Goal: Information Seeking & Learning: Learn about a topic

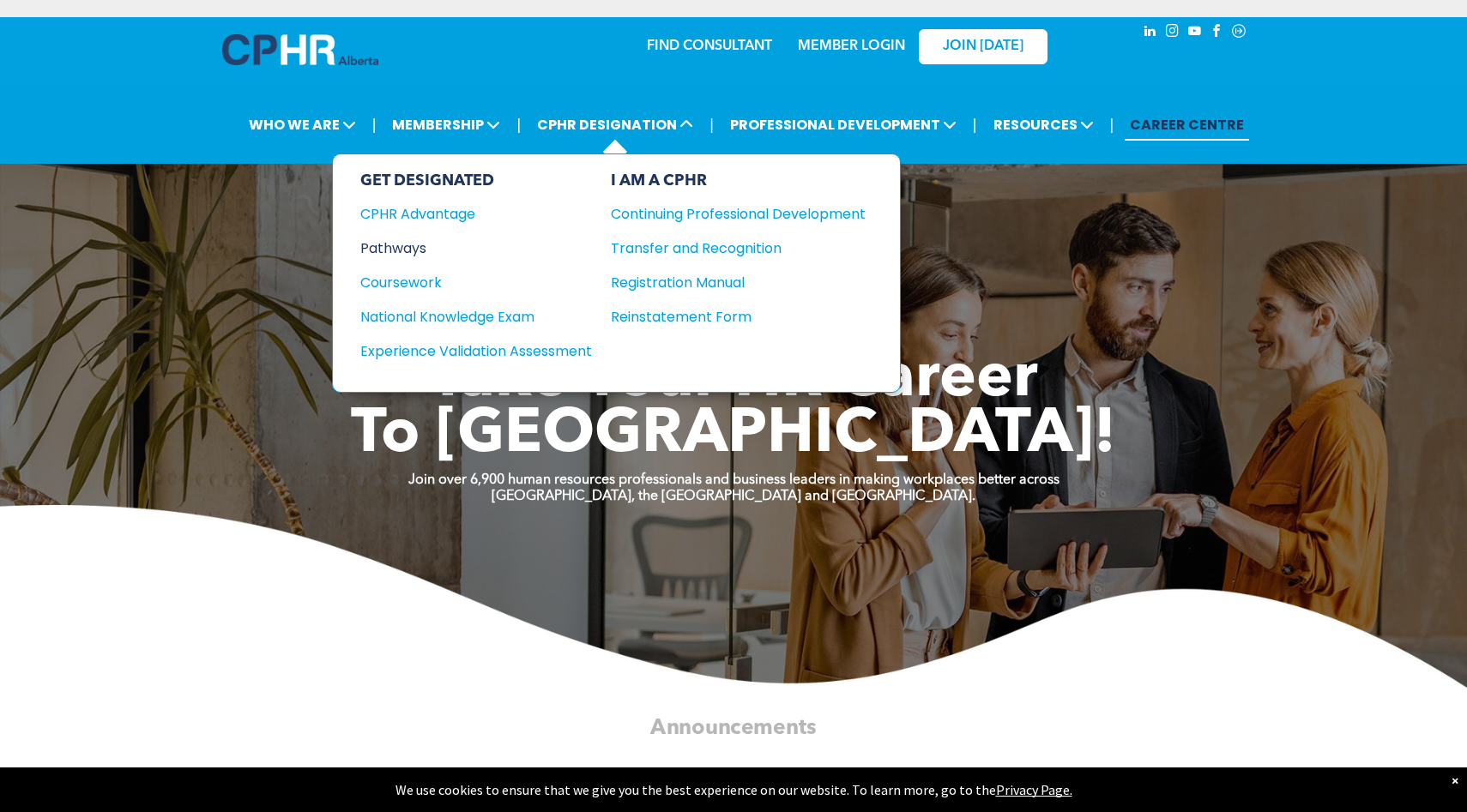
click at [416, 250] on div "Pathways" at bounding box center [464, 248] width 209 height 21
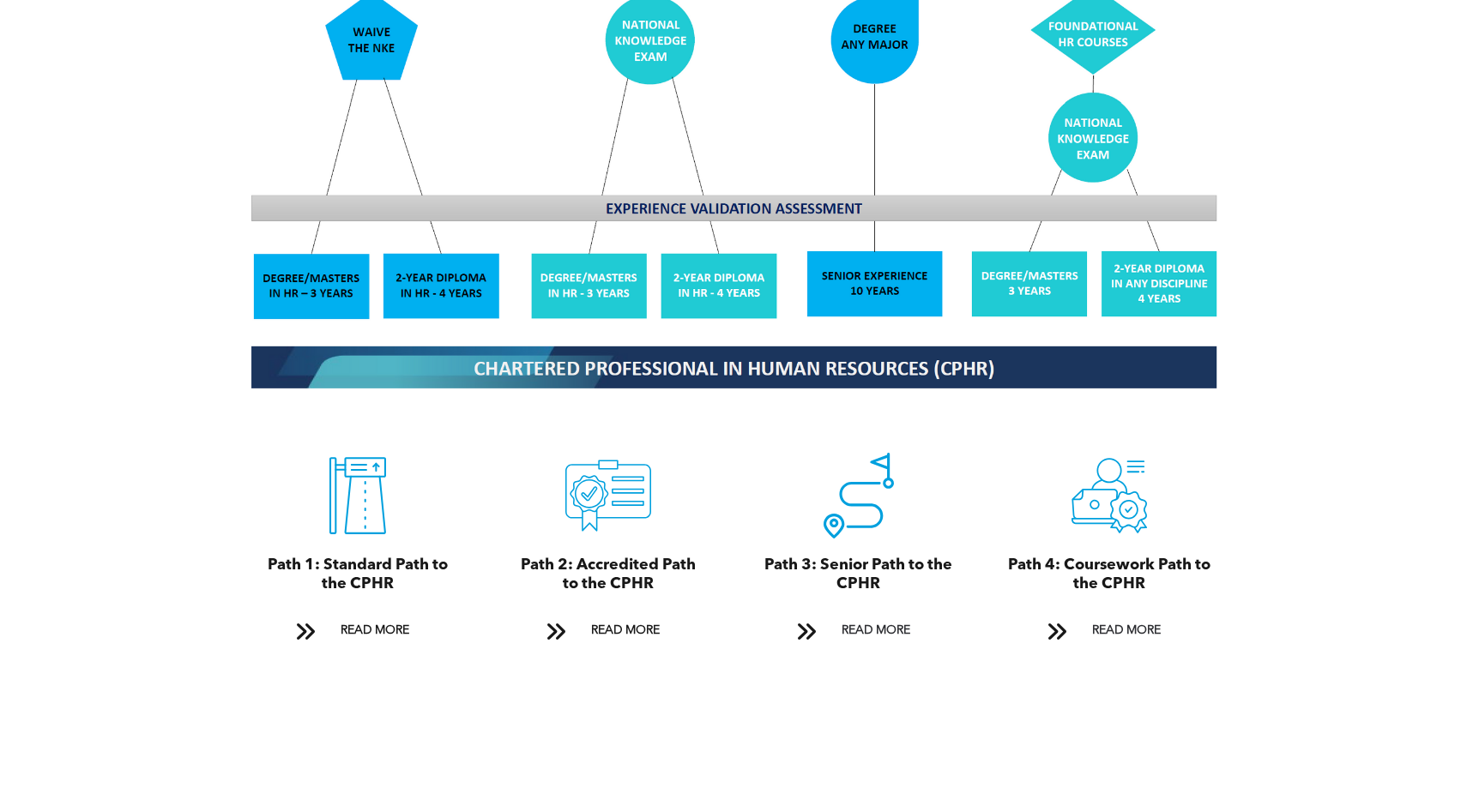
scroll to position [1695, 0]
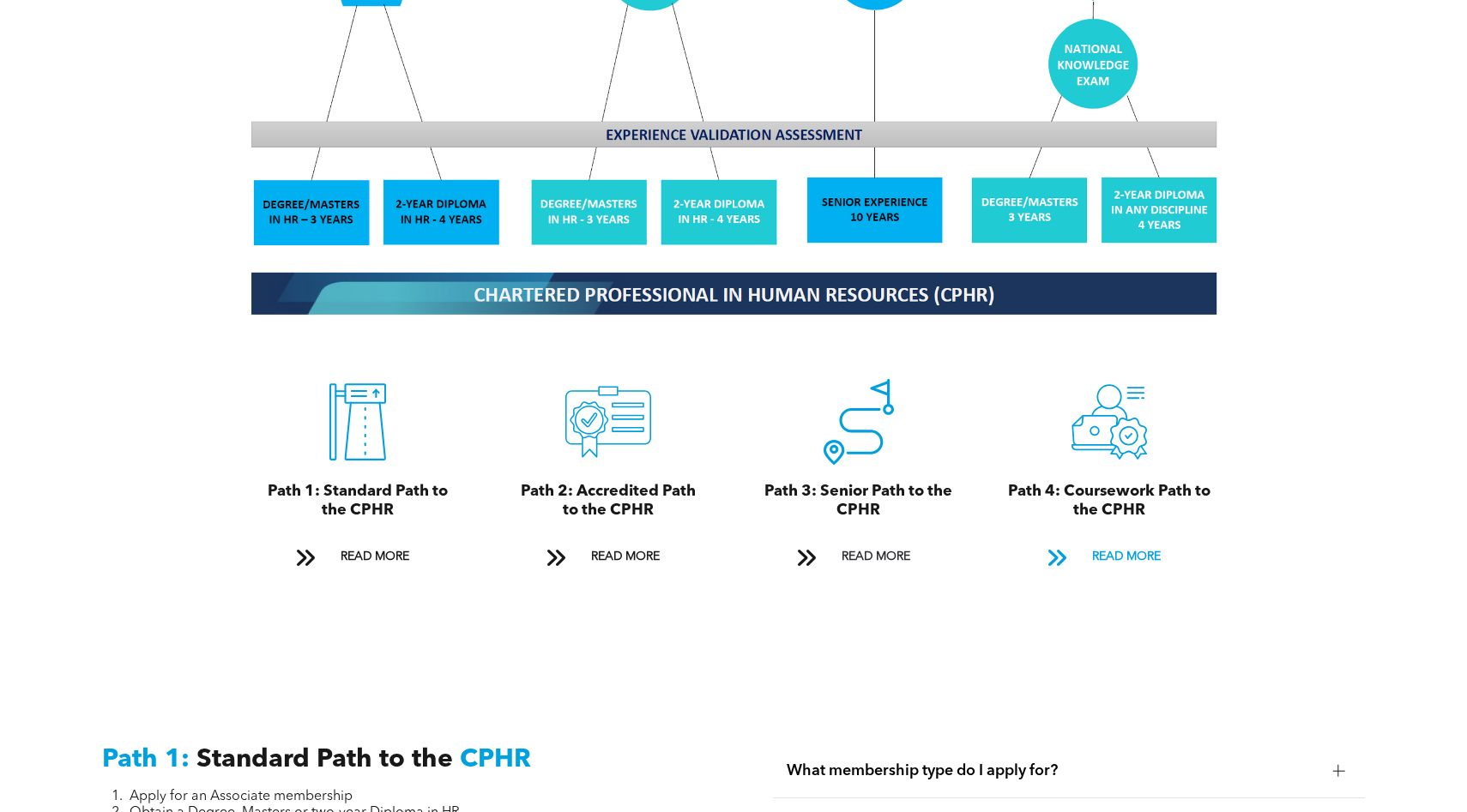
click at [1128, 541] on span "READ MORE" at bounding box center [1127, 557] width 81 height 32
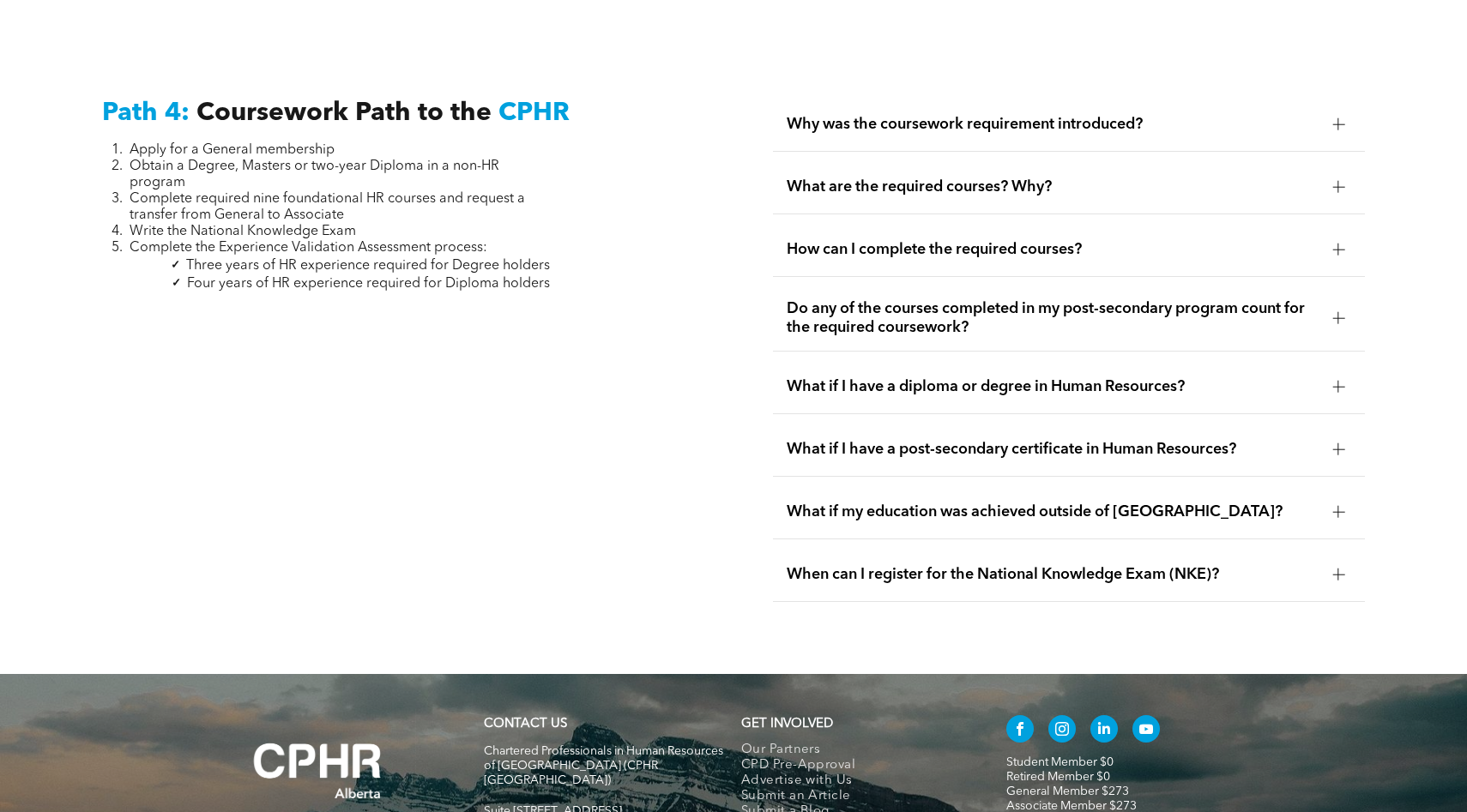
scroll to position [5072, 0]
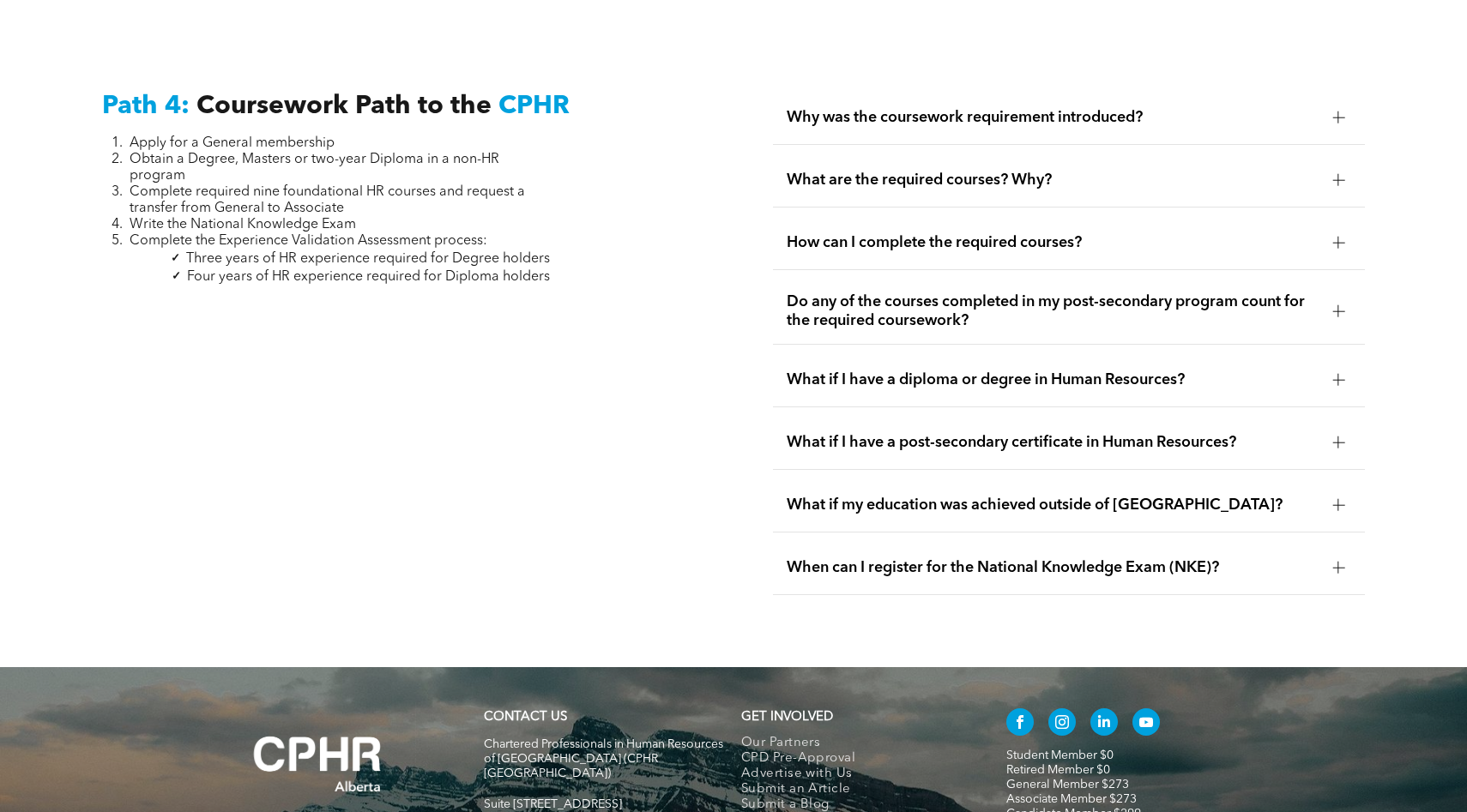
click at [1340, 112] on div at bounding box center [1338, 118] width 12 height 12
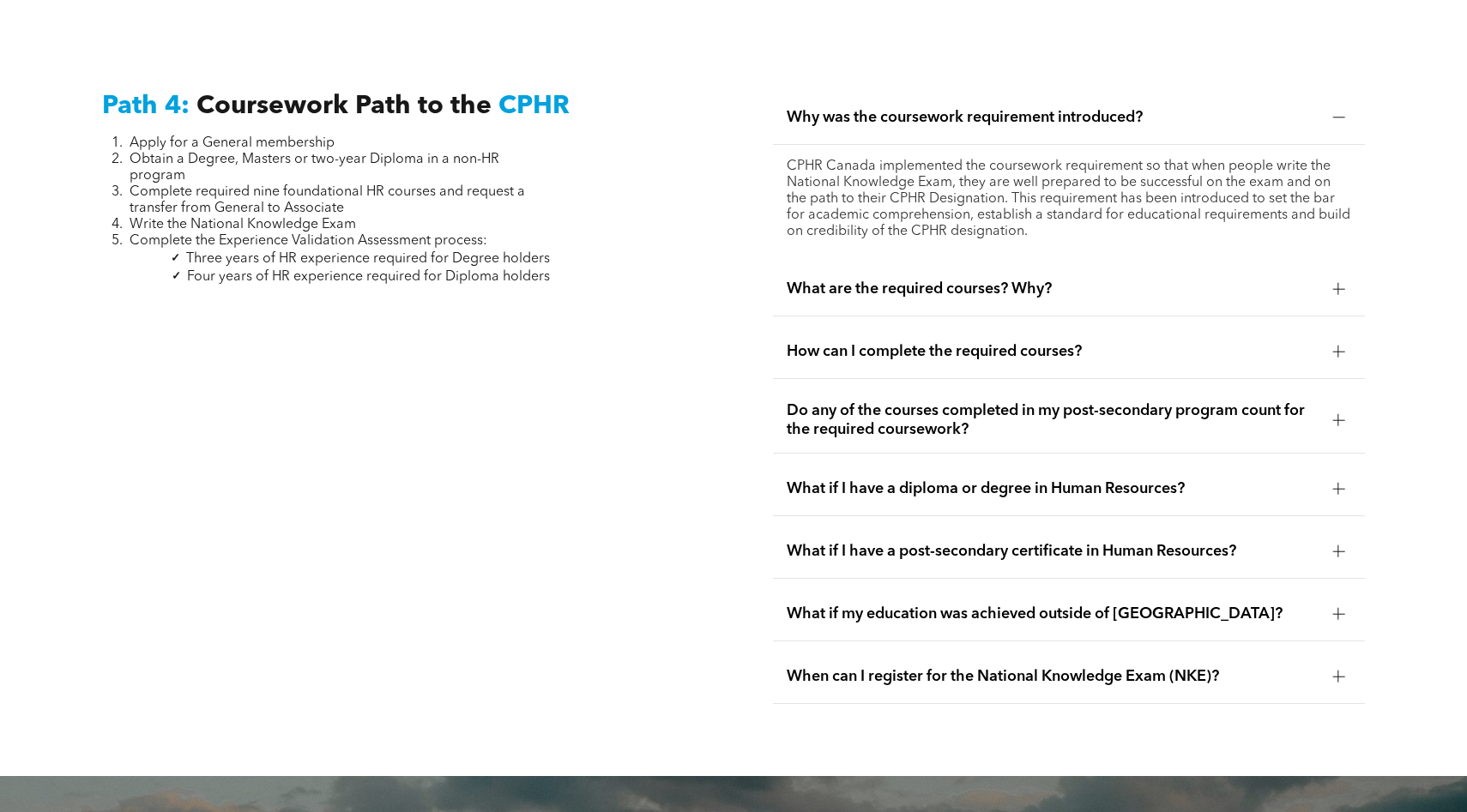
click at [1340, 112] on div at bounding box center [1338, 118] width 12 height 12
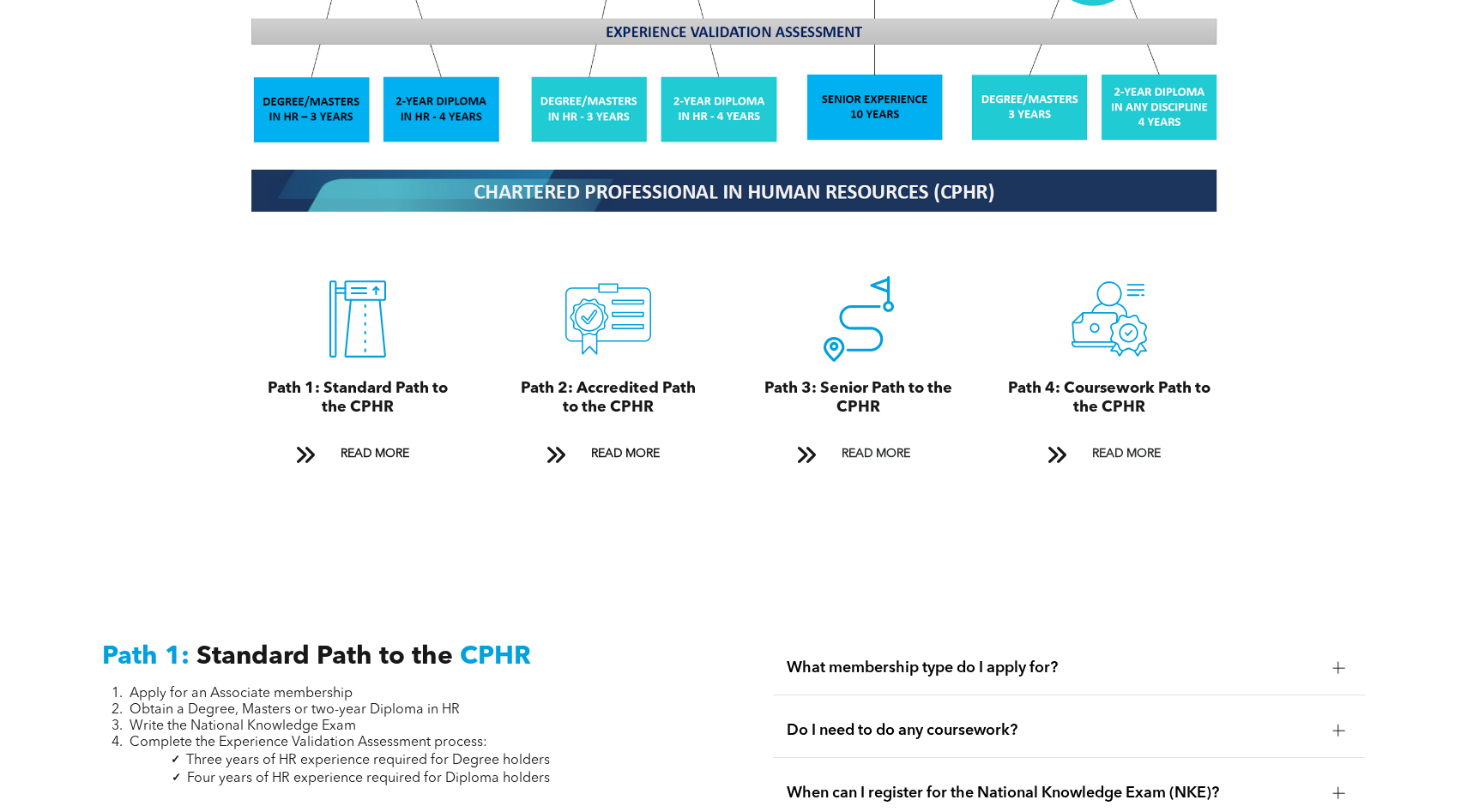
scroll to position [1812, 0]
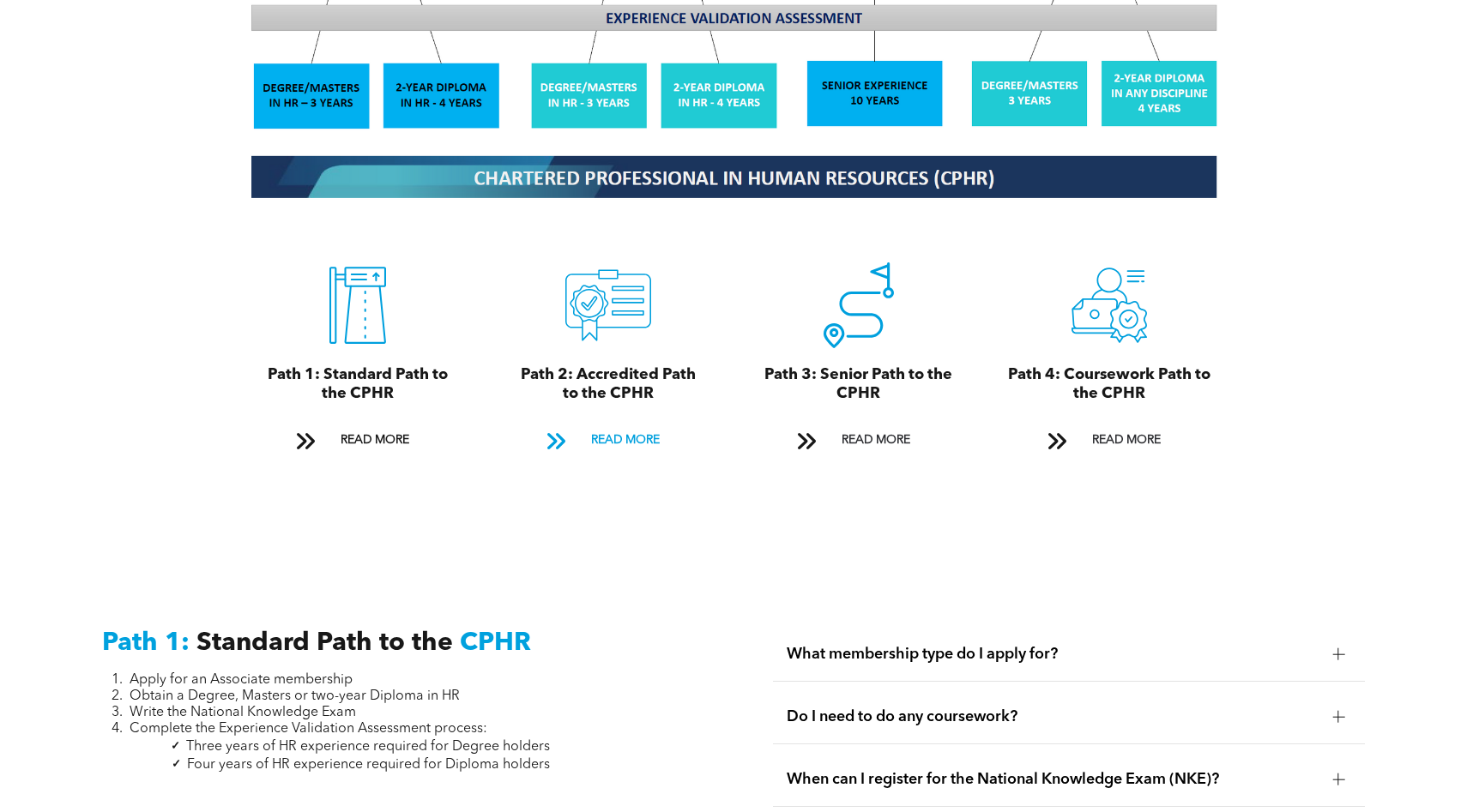
click at [598, 424] on span "READ MORE" at bounding box center [626, 440] width 81 height 32
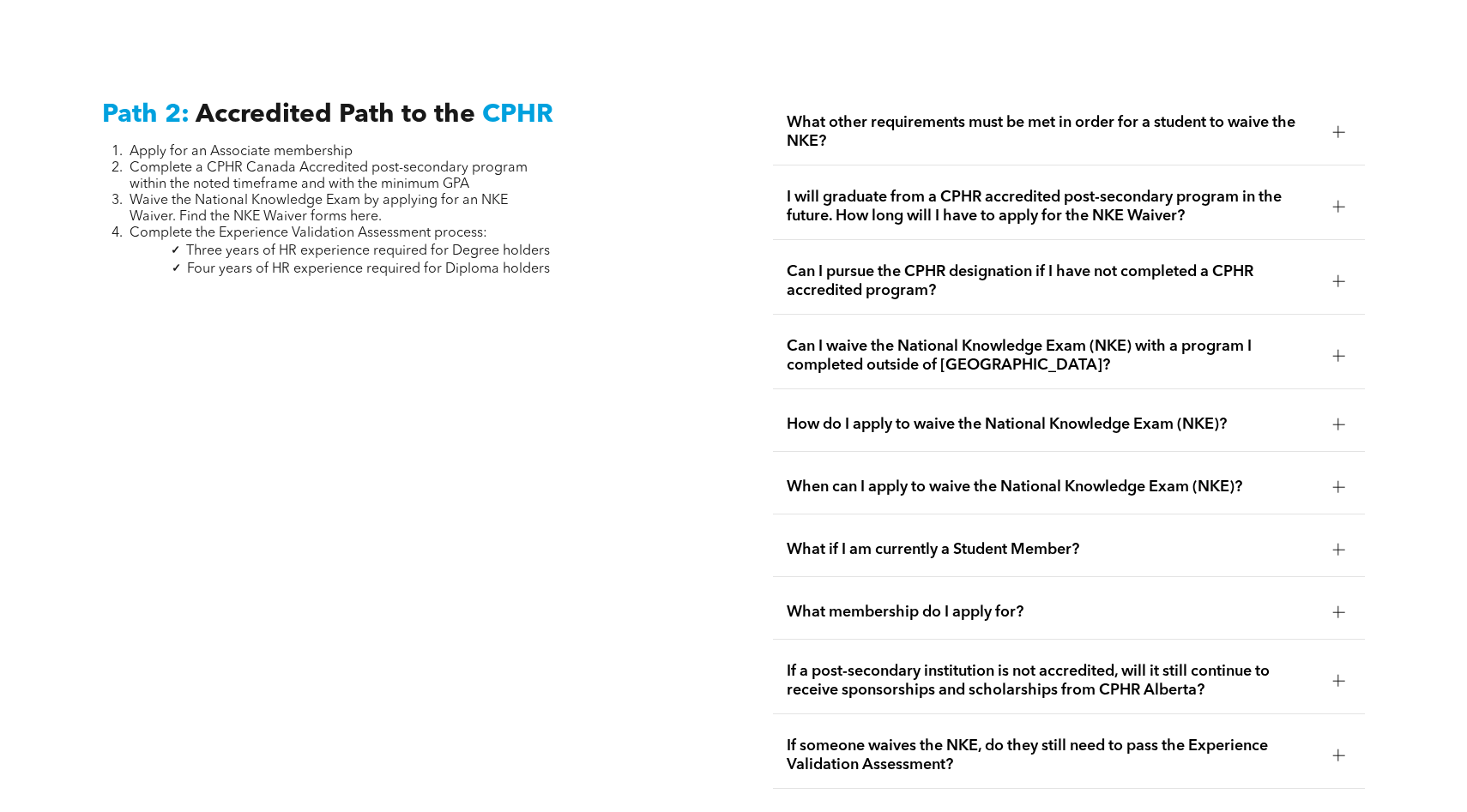
scroll to position [2764, 0]
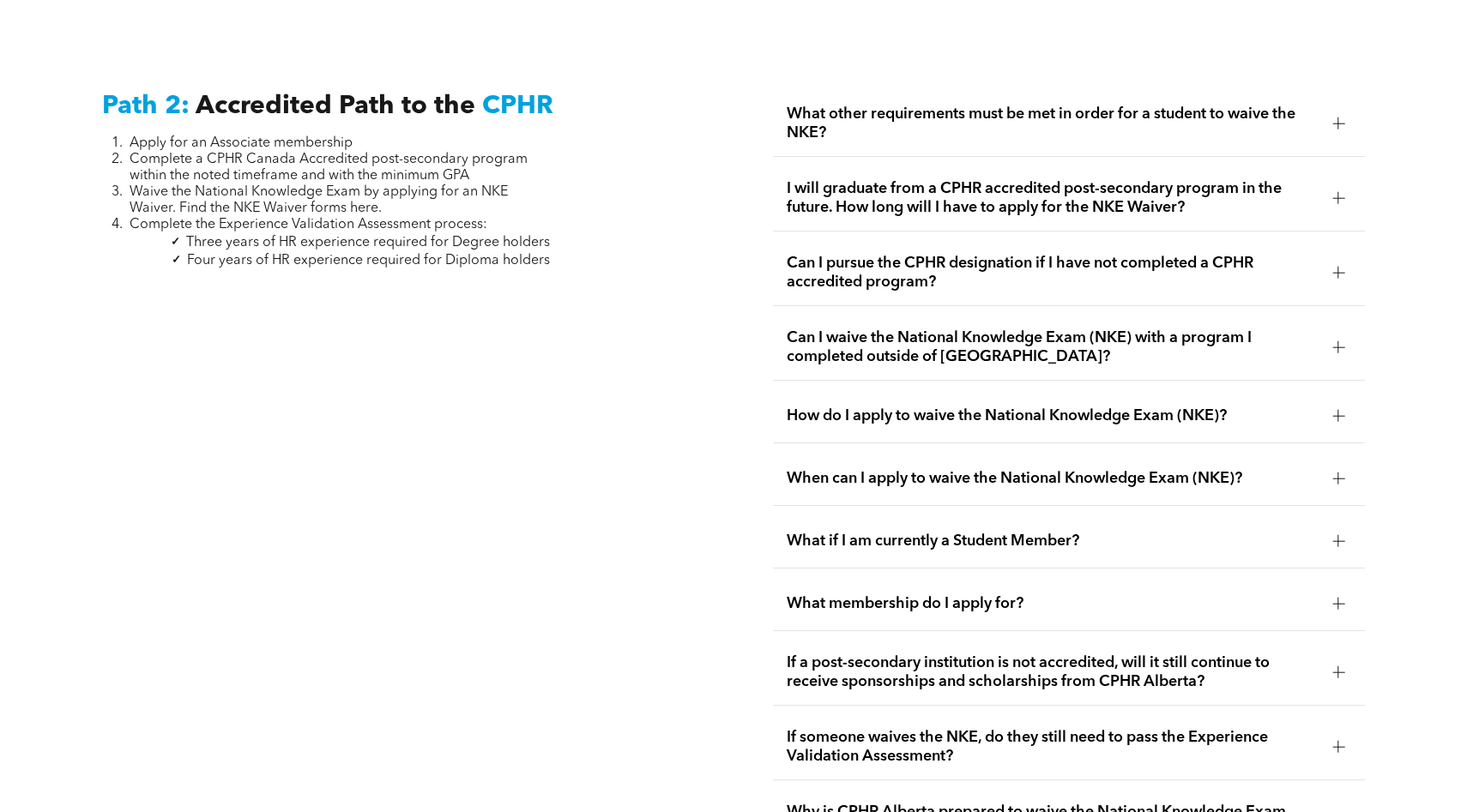
click at [1345, 260] on div at bounding box center [1337, 272] width 26 height 26
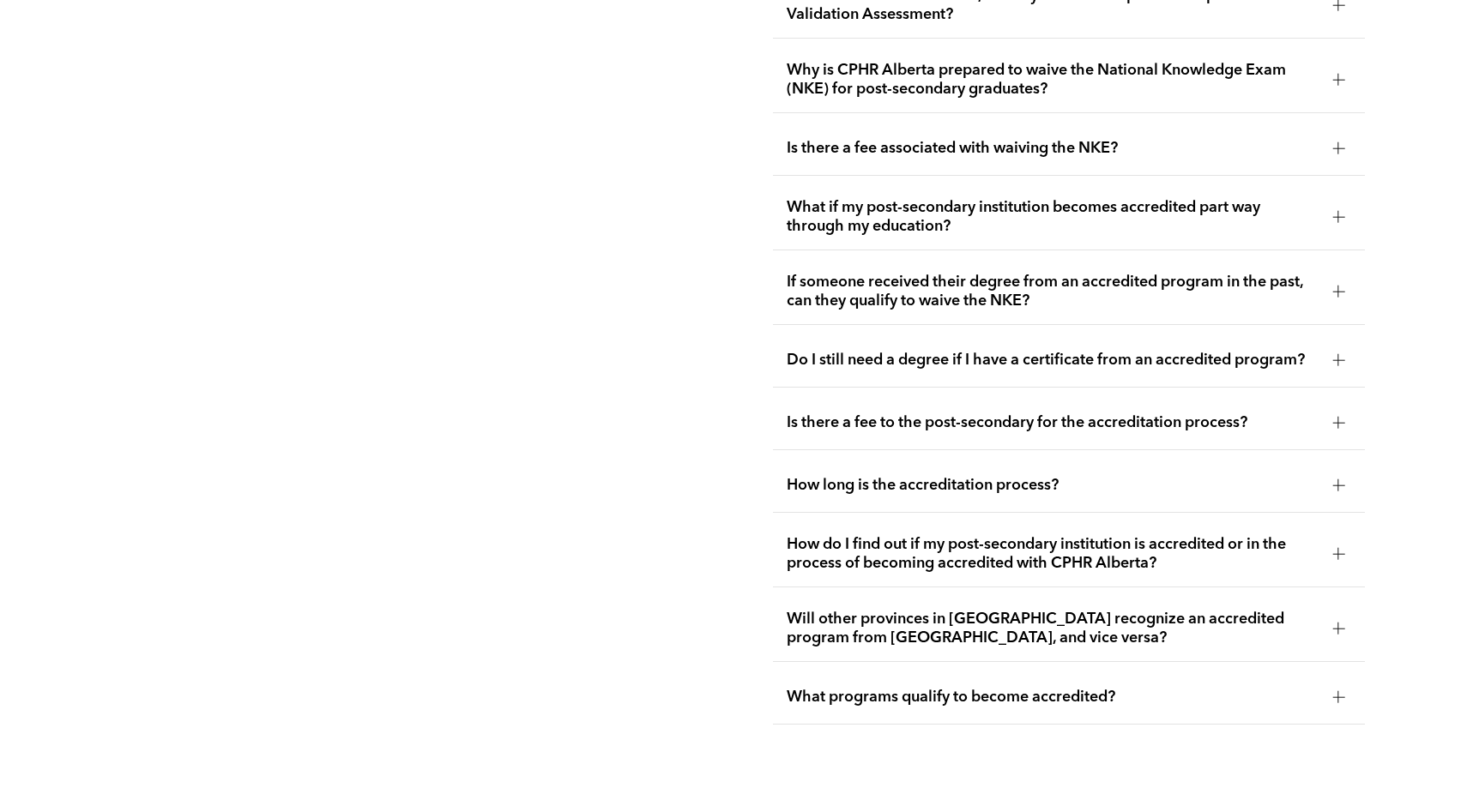
scroll to position [3586, 0]
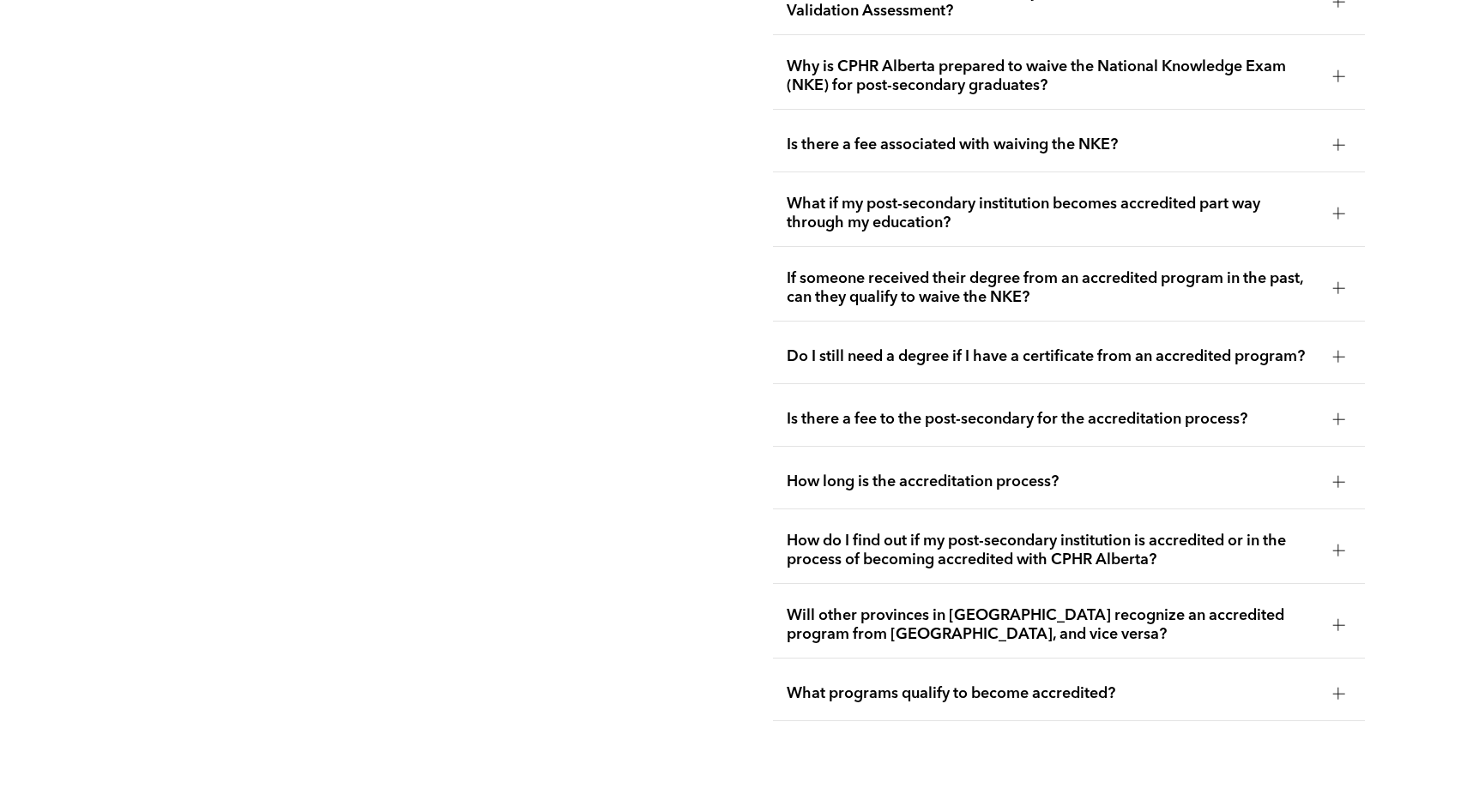
click at [926, 347] on span "Do I still need a degree if I have a certificate from an accredited program?" at bounding box center [1053, 356] width 532 height 18
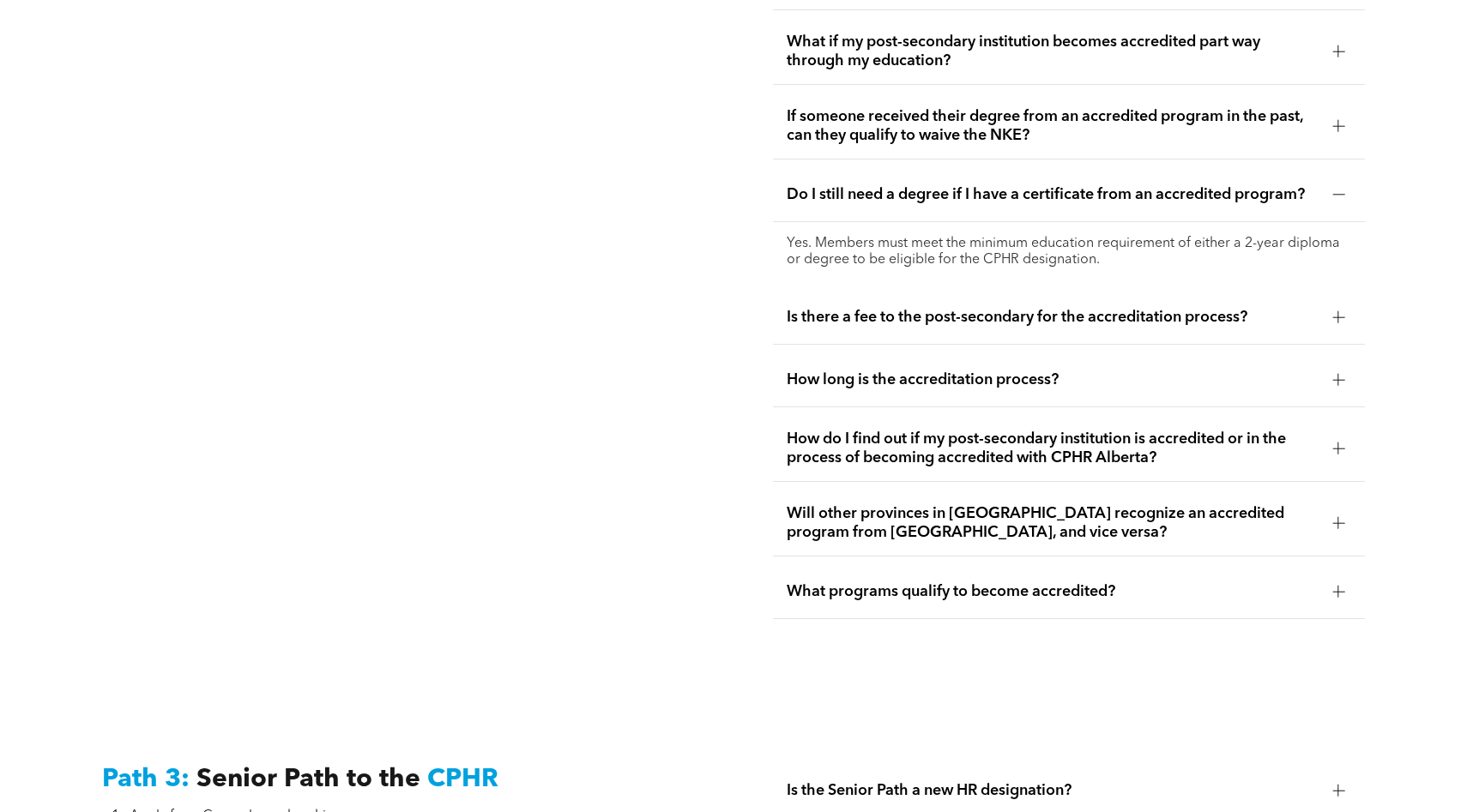
scroll to position [3680, 0]
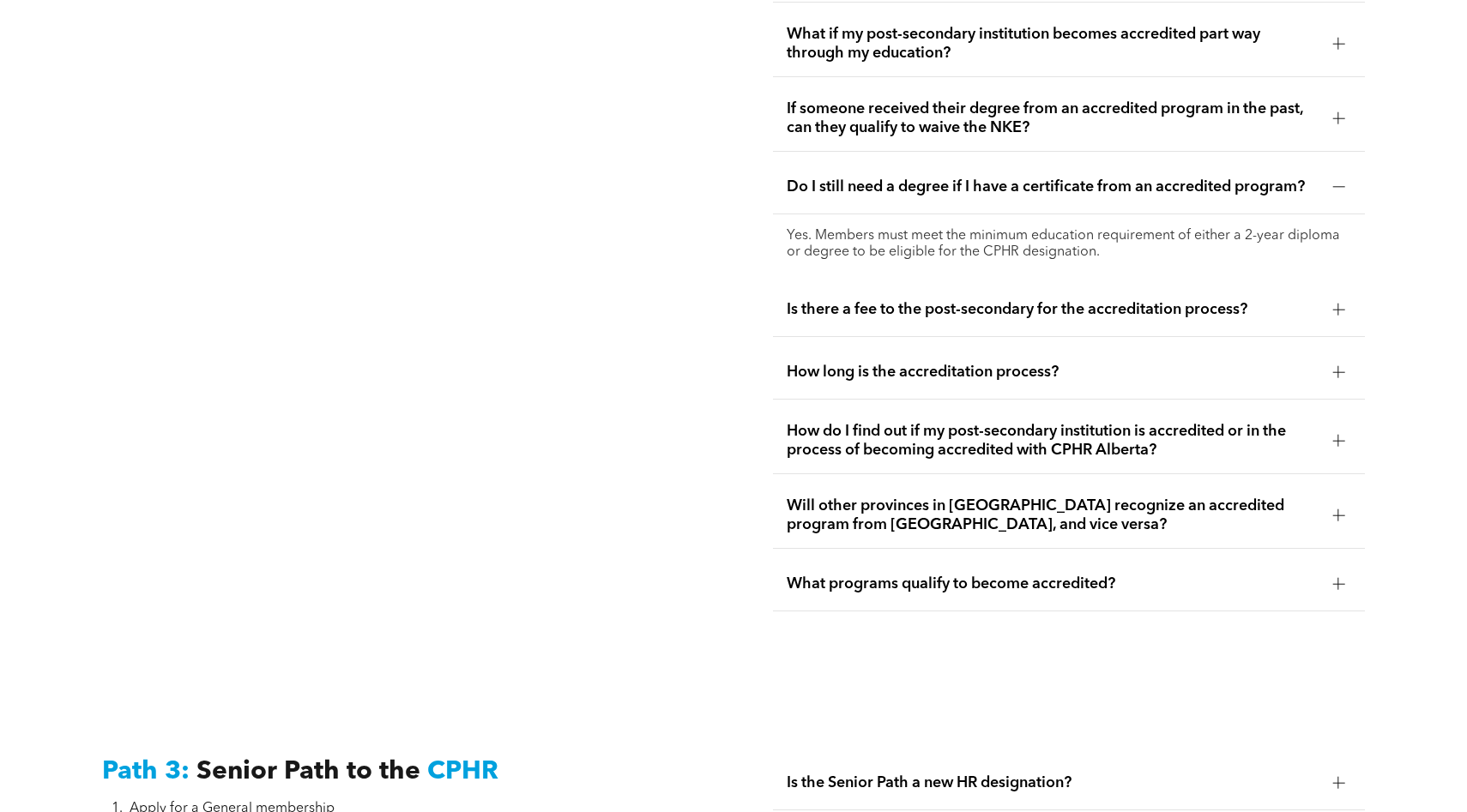
click at [978, 574] on span "What programs qualify to become accredited?" at bounding box center [1053, 583] width 532 height 18
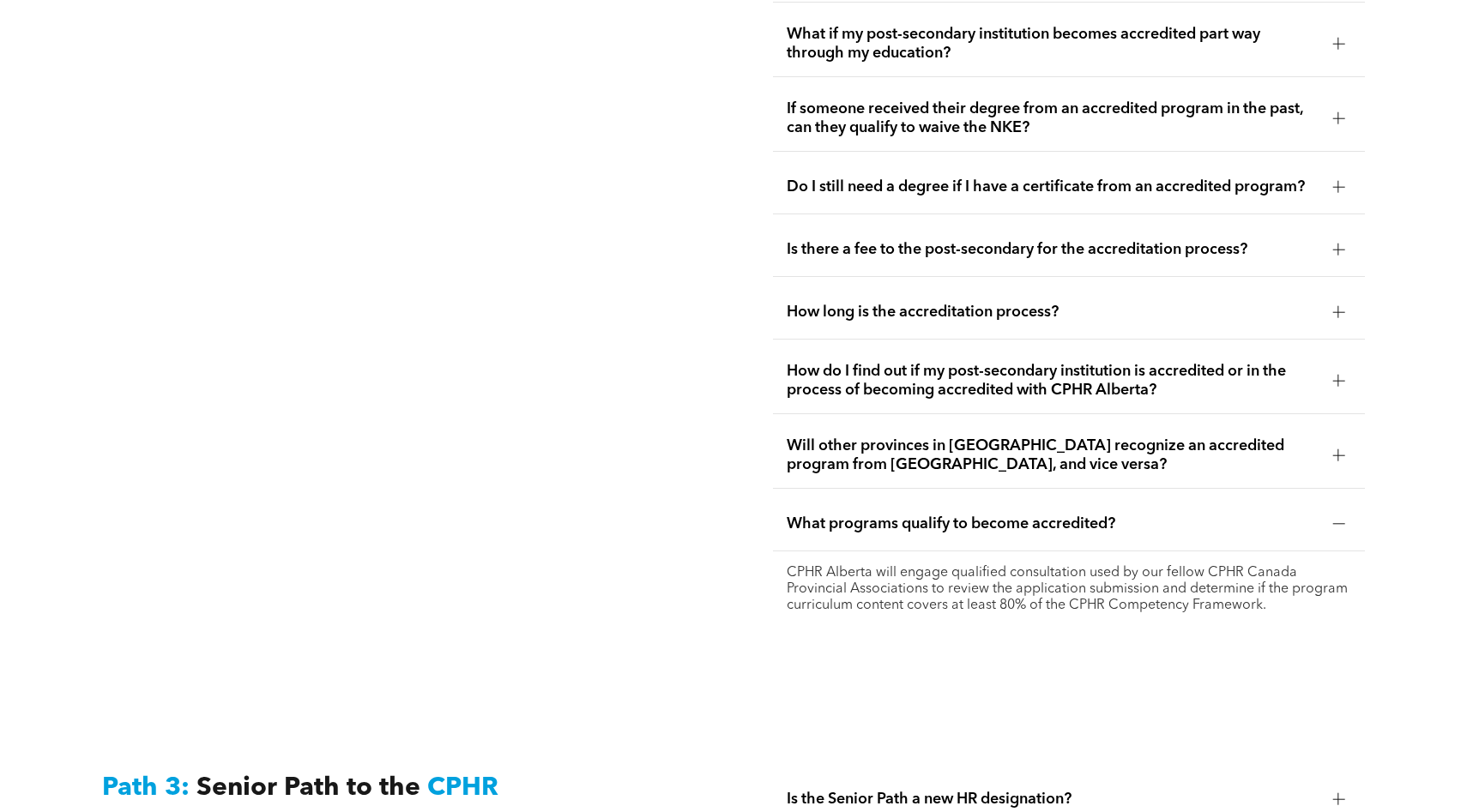
click at [919, 437] on span "Will other provinces in [GEOGRAPHIC_DATA] recognize an accredited program from …" at bounding box center [1053, 455] width 532 height 38
